Goal: Download file/media

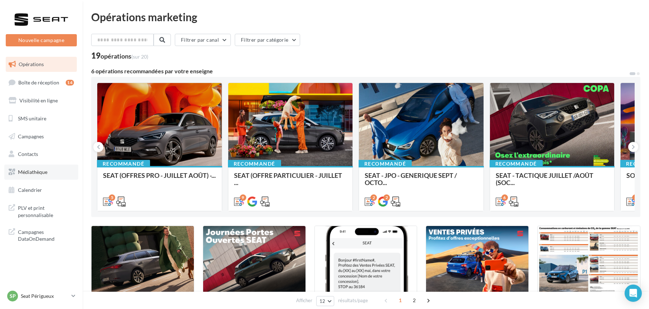
click at [30, 171] on span "Médiathèque" at bounding box center [32, 172] width 29 height 6
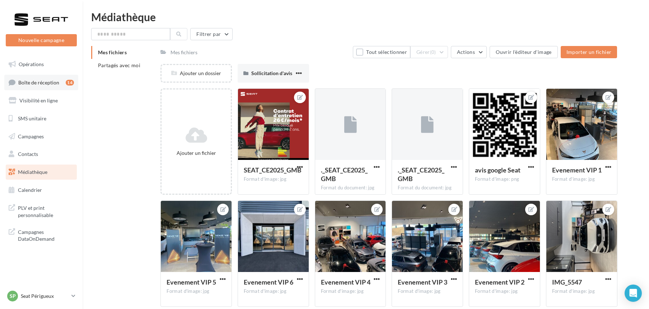
click at [26, 81] on span "Boîte de réception" at bounding box center [38, 82] width 41 height 6
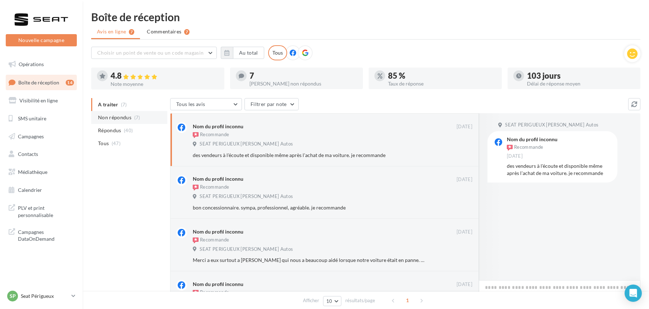
click at [109, 119] on span "Non répondus" at bounding box center [114, 117] width 33 height 7
click at [33, 171] on span "Médiathèque" at bounding box center [32, 172] width 29 height 6
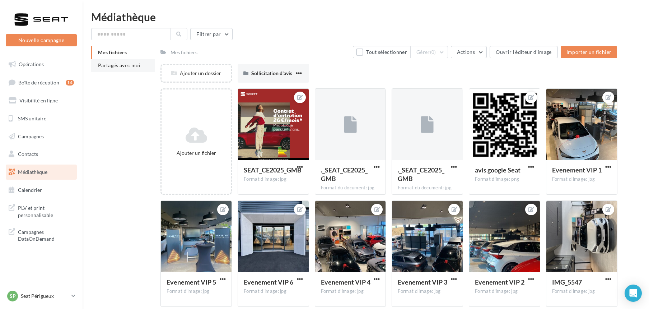
click at [108, 67] on span "Partagés avec moi" at bounding box center [119, 65] width 42 height 6
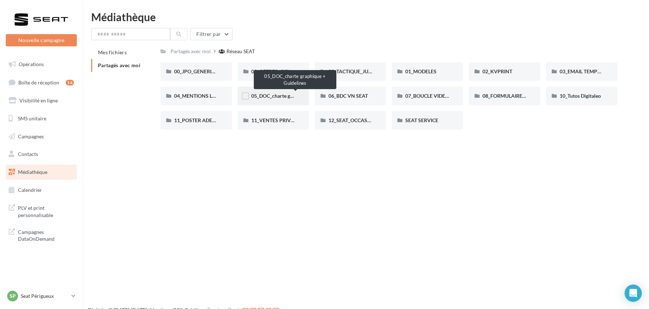
click at [280, 93] on span "05_DOC_charte graphique + Guidelines" at bounding box center [295, 96] width 88 height 6
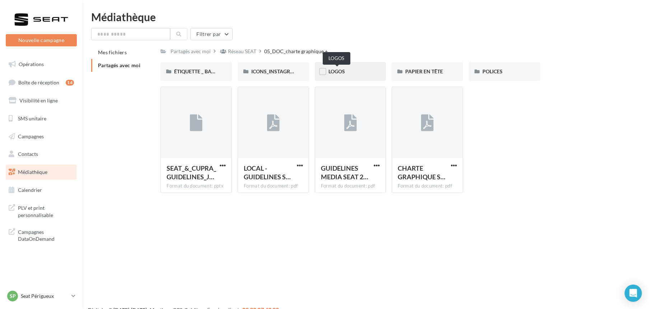
click at [337, 69] on span "LOGOS" at bounding box center [336, 71] width 17 height 6
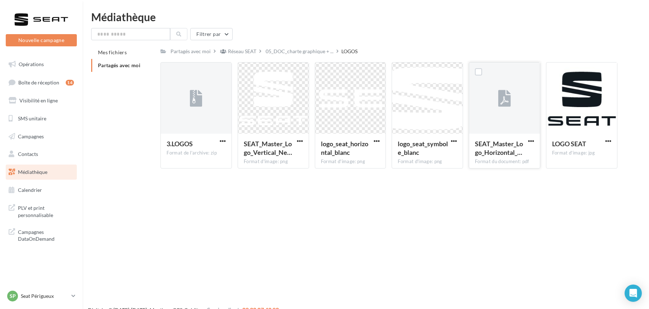
click at [526, 140] on button "button" at bounding box center [530, 141] width 9 height 7
click at [483, 151] on button "Télécharger" at bounding box center [500, 155] width 72 height 19
click at [220, 139] on span "button" at bounding box center [223, 141] width 6 height 6
click at [200, 154] on button "Télécharger" at bounding box center [191, 155] width 72 height 19
click at [291, 52] on span "05_DOC_charte graphique + ..." at bounding box center [300, 51] width 68 height 7
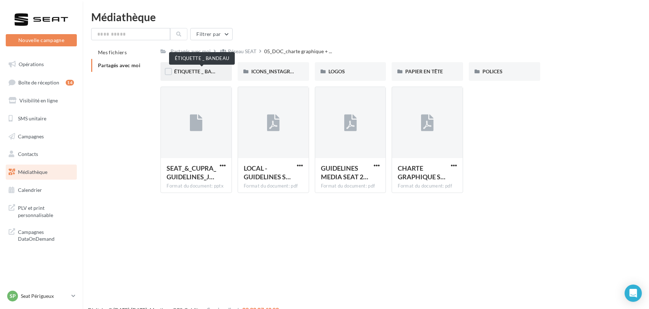
click at [207, 70] on span "ÉTIQUETTE _ BANDEAU" at bounding box center [201, 71] width 55 height 6
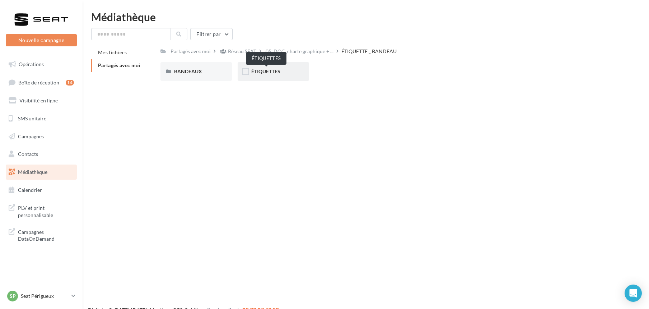
click at [275, 70] on span "ÉTIQUETTES" at bounding box center [265, 71] width 29 height 6
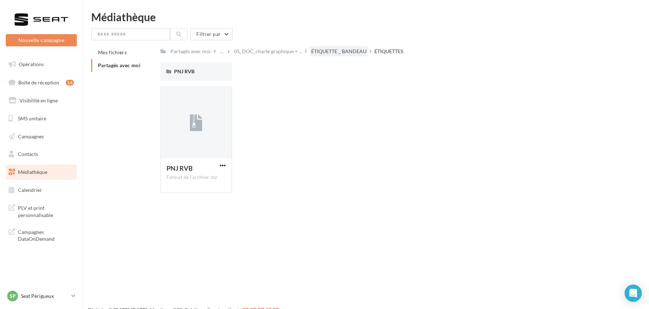
click at [334, 49] on div "ÉTIQUETTE _ BANDEAU" at bounding box center [338, 51] width 55 height 7
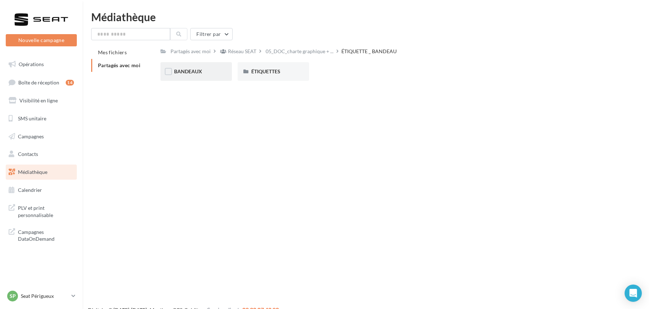
click at [179, 70] on span "BANDEAUX" at bounding box center [188, 71] width 28 height 6
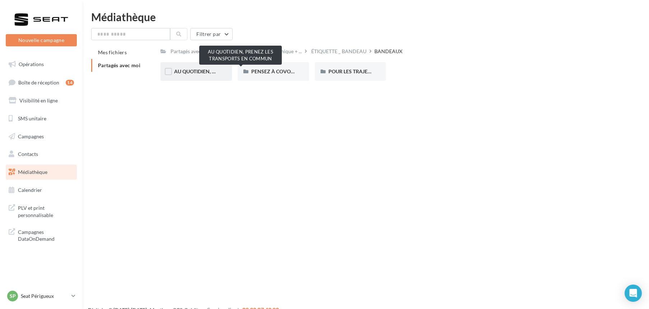
click at [208, 70] on span "AU QUOTIDIEN, PRENEZ LES TRANSPORTS EN COMMUN" at bounding box center [240, 71] width 133 height 6
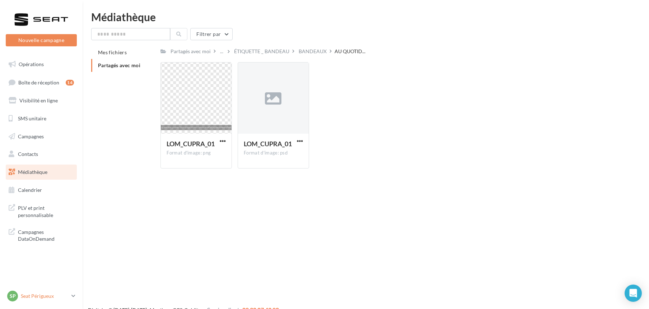
click at [41, 293] on p "Seat Périgueux" at bounding box center [45, 295] width 48 height 7
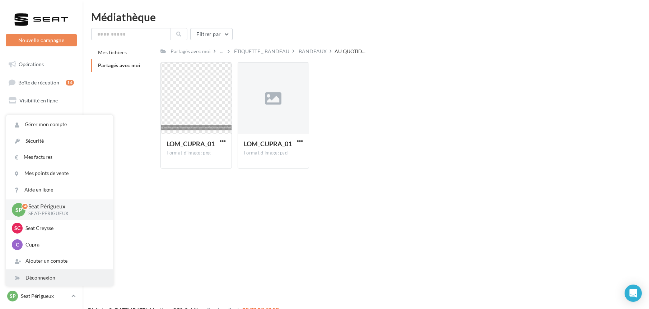
click at [39, 277] on div "Déconnexion" at bounding box center [59, 277] width 107 height 16
